Goal: Check status: Check status

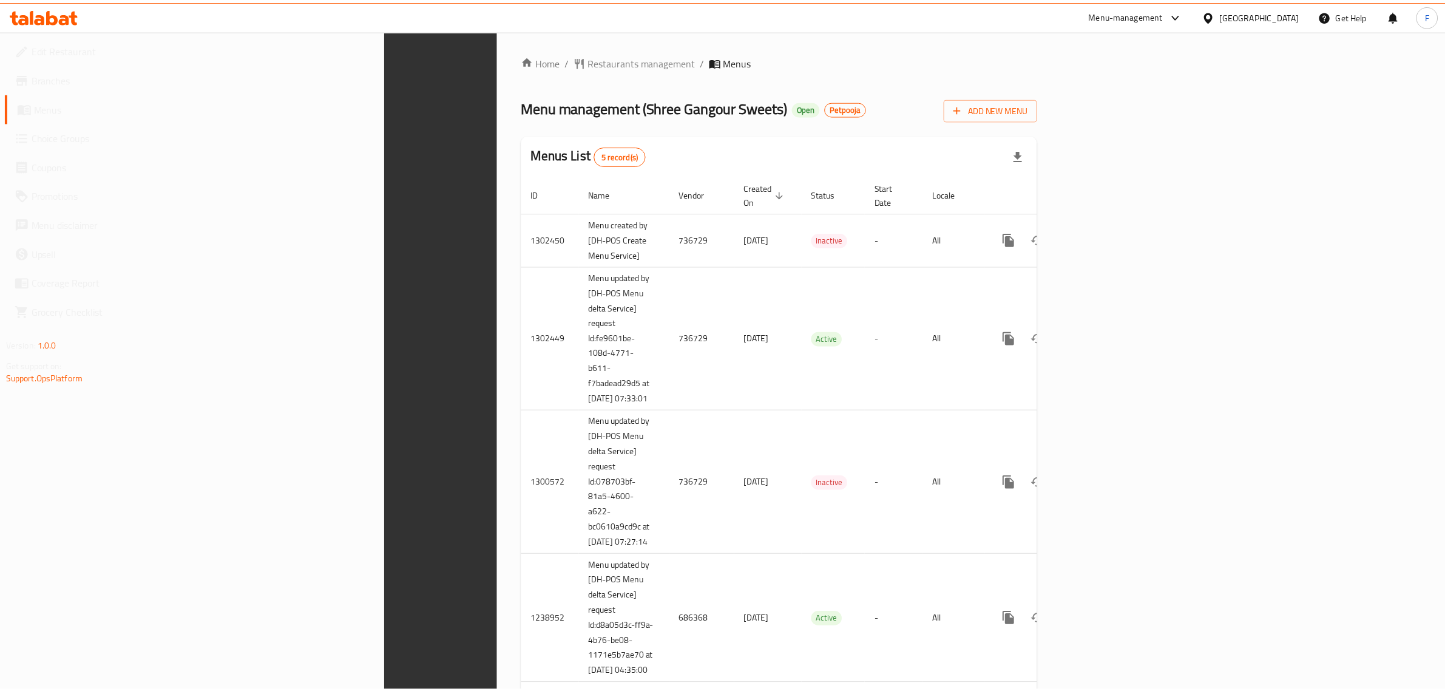
scroll to position [97, 0]
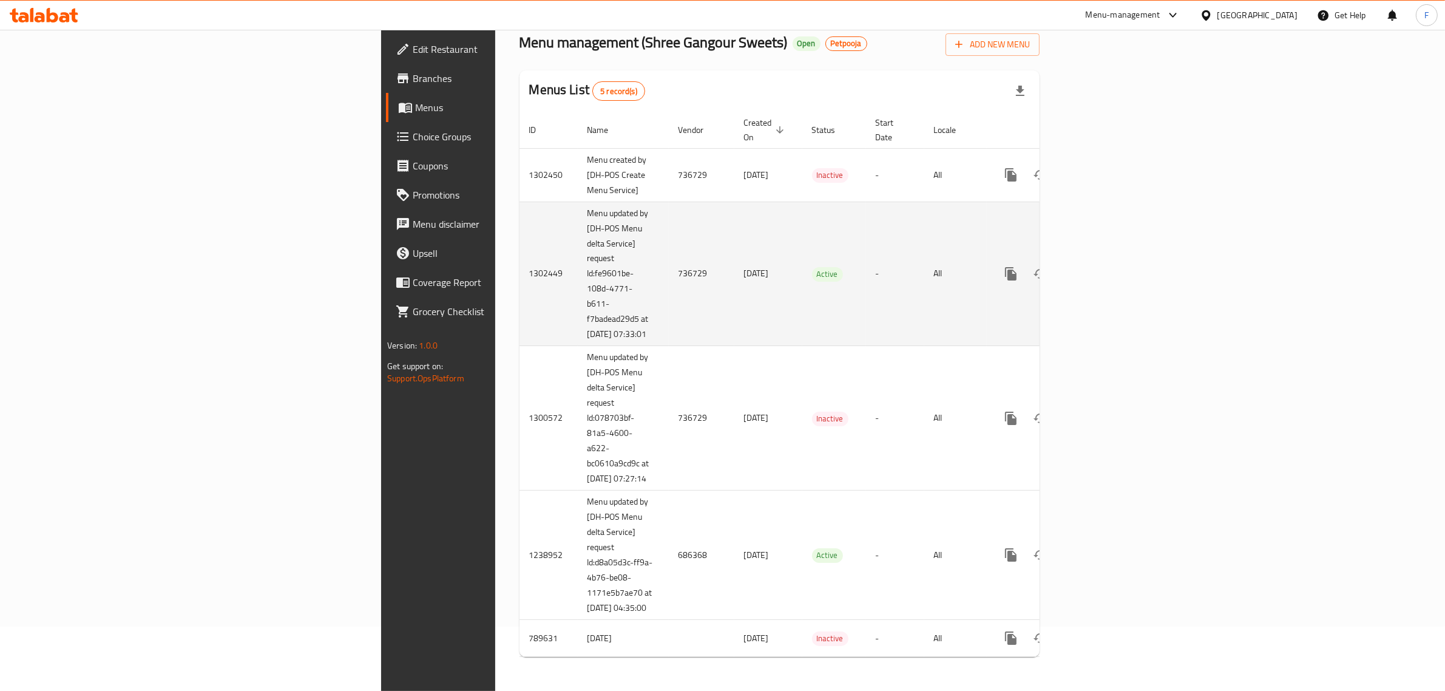
click at [854, 202] on td "Active" at bounding box center [834, 274] width 64 height 144
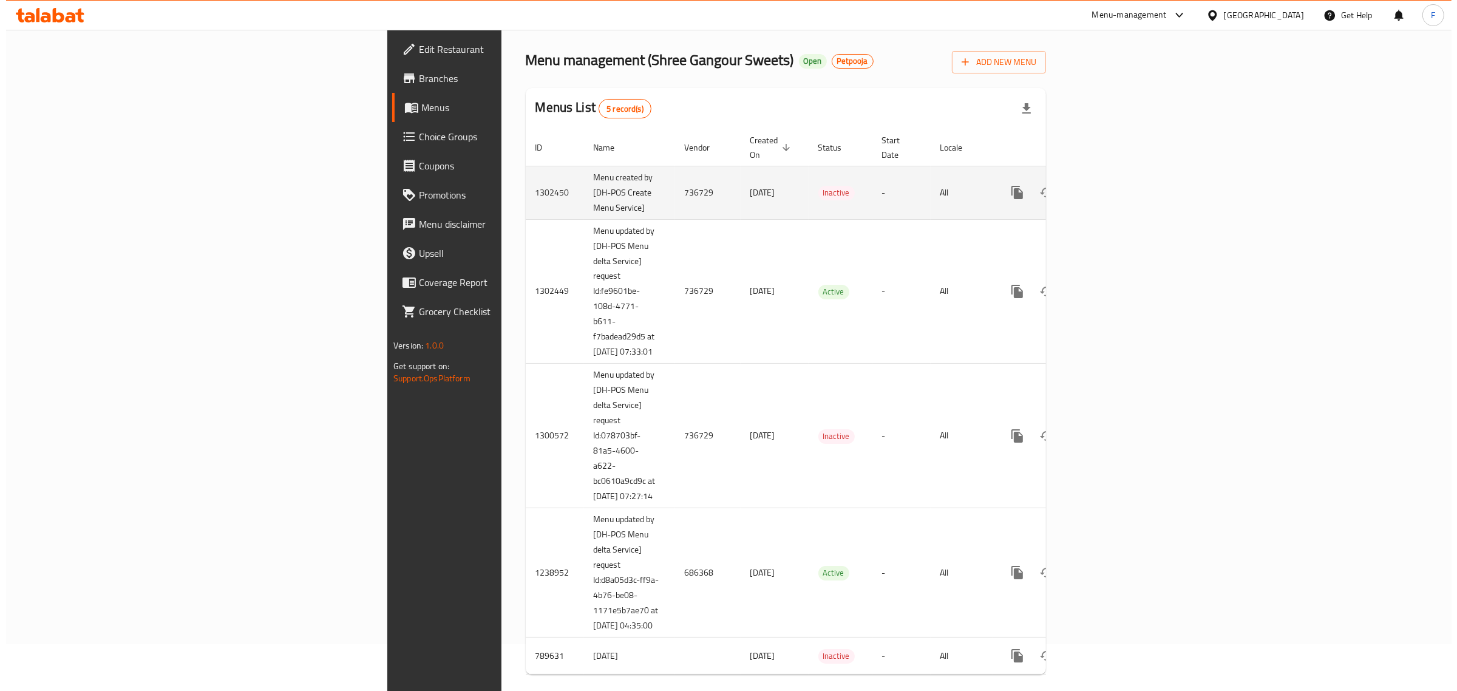
scroll to position [0, 0]
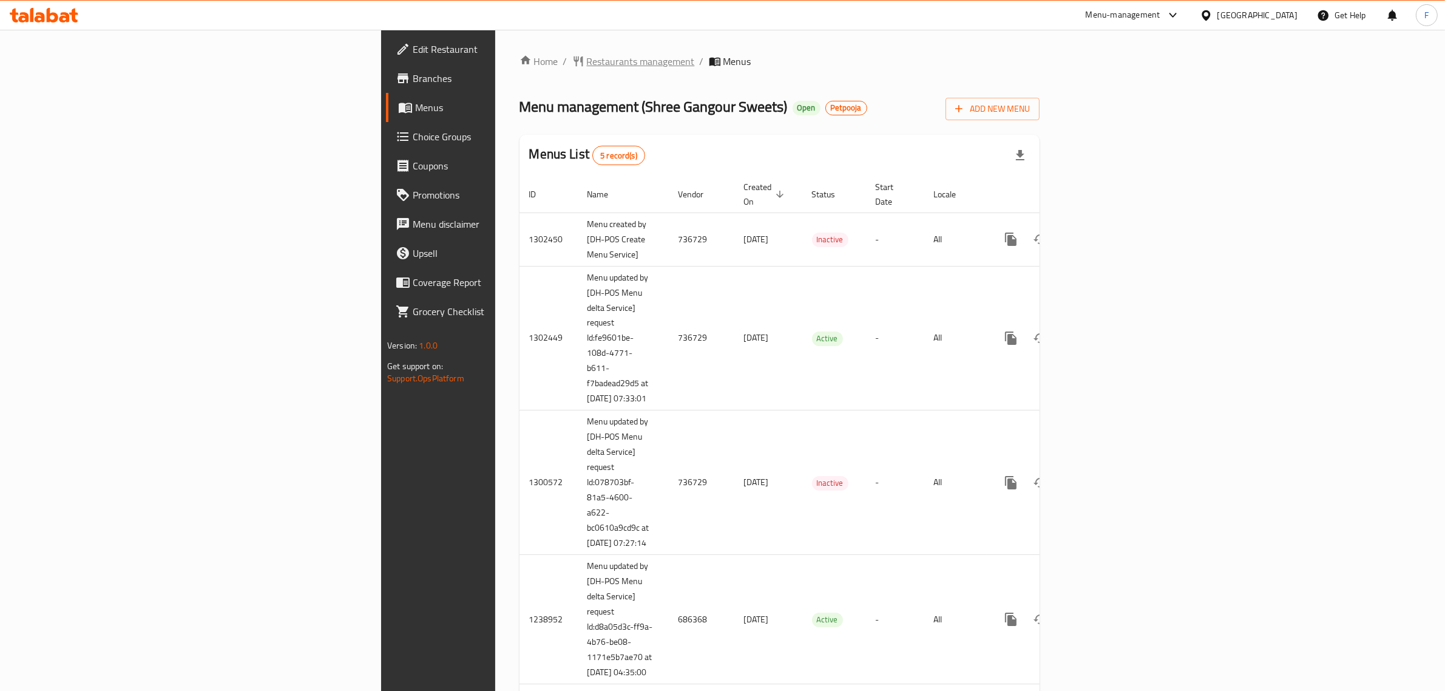
click at [587, 55] on span "Restaurants management" at bounding box center [641, 61] width 108 height 15
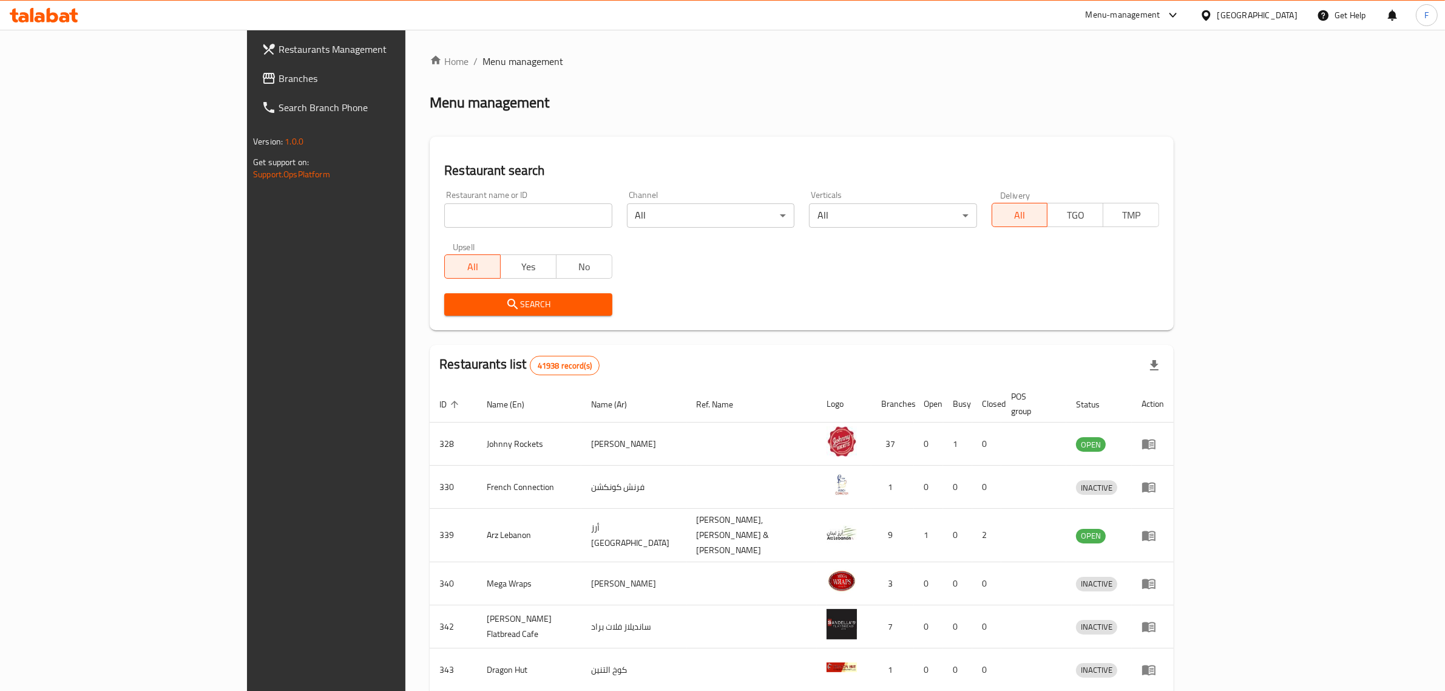
click at [444, 215] on input "search" at bounding box center [528, 215] width 168 height 24
paste input "685878"
type input "685878"
click at [454, 307] on span "Search" at bounding box center [528, 304] width 148 height 15
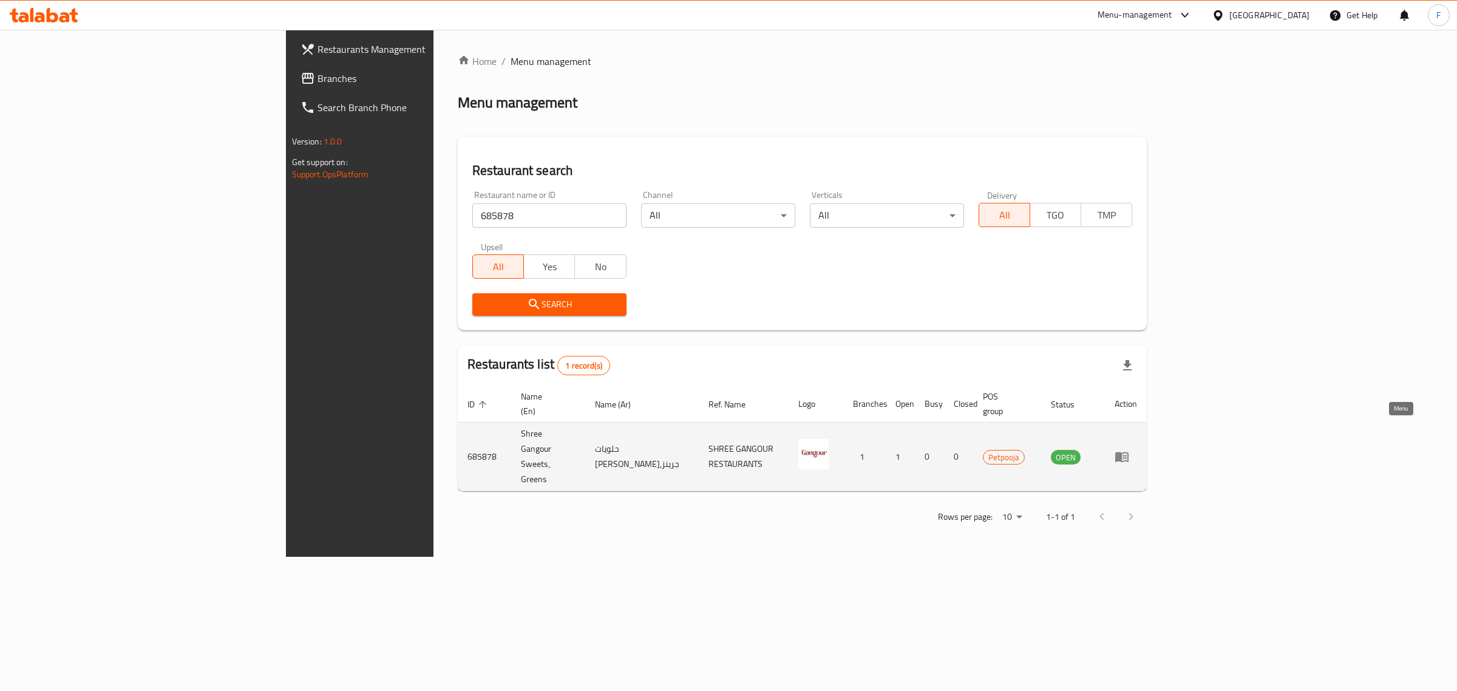
click at [1128, 452] on icon "enhanced table" at bounding box center [1121, 457] width 13 height 10
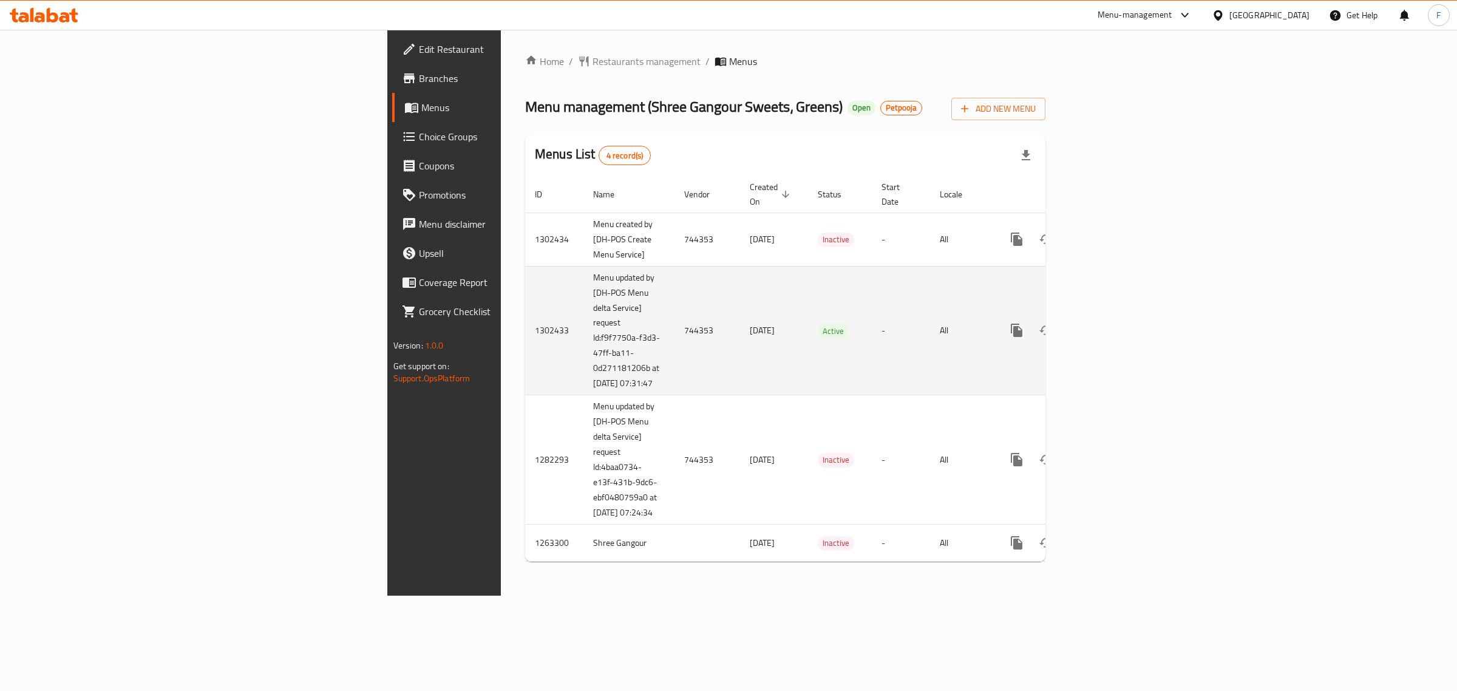
drag, startPoint x: 371, startPoint y: 387, endPoint x: 334, endPoint y: 331, distance: 66.5
click at [583, 331] on td "Menu updated by [DH-POS Menu delta Service] request Id:f9f7750a-f3d3-47ff-ba11-…" at bounding box center [628, 330] width 91 height 129
copy td "Id:f9f7750a-f3d3-47ff-ba11-0d271181206b at [DATE] 07:31:47"
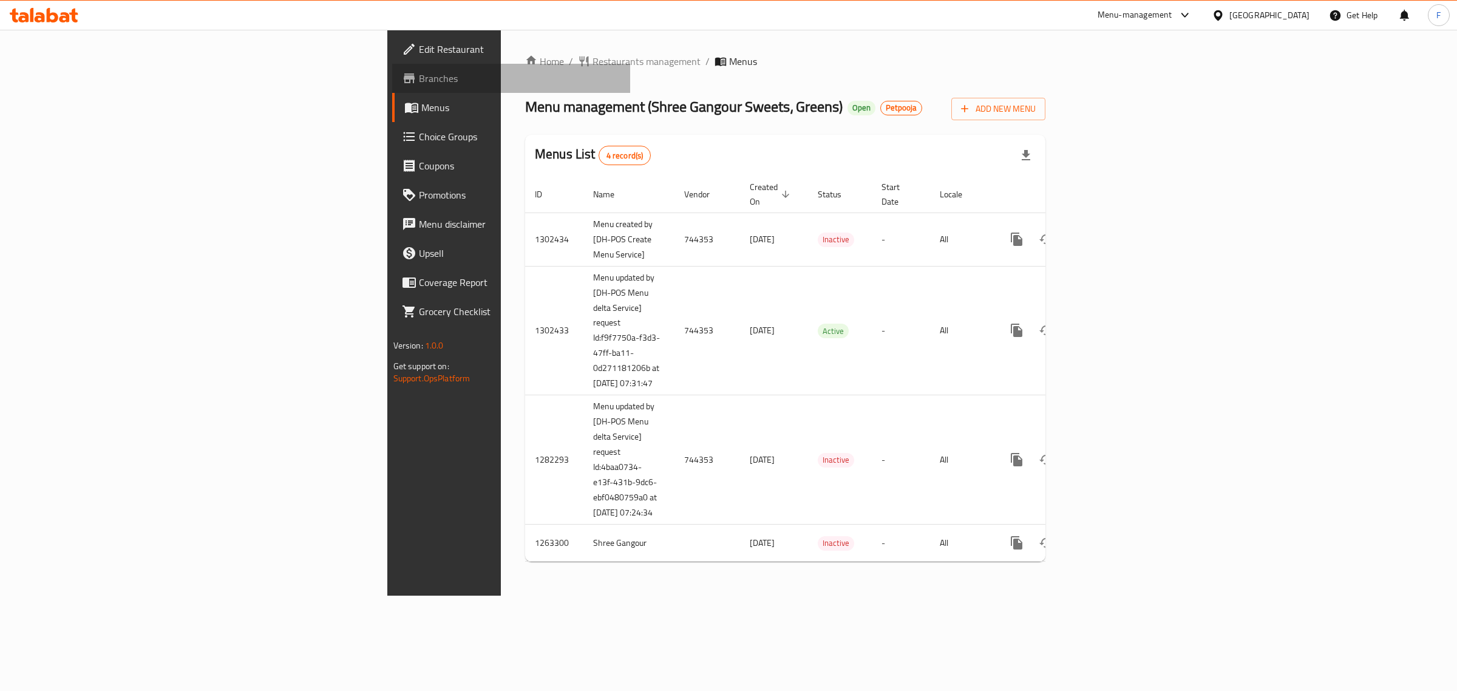
click at [419, 79] on span "Branches" at bounding box center [520, 78] width 202 height 15
